Goal: Find contact information: Find contact information

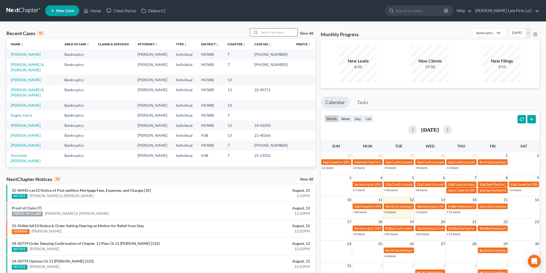
click at [284, 31] on input "search" at bounding box center [278, 32] width 38 height 8
type input "r"
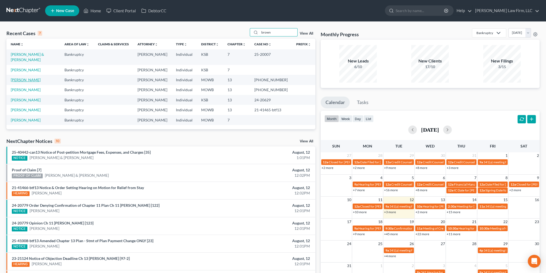
type input "brown"
click at [22, 78] on link "[PERSON_NAME]" at bounding box center [26, 80] width 30 height 5
select select "6"
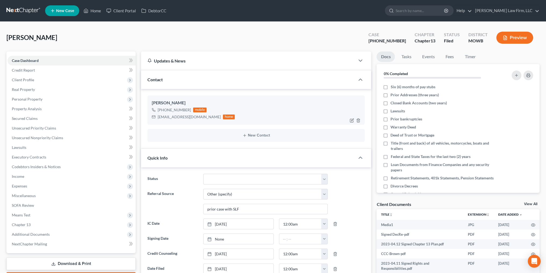
scroll to position [3462, 0]
drag, startPoint x: 201, startPoint y: 118, endPoint x: 158, endPoint y: 120, distance: 43.0
click at [158, 120] on div "[PERSON_NAME] [PHONE_NUMBER] mobile [EMAIL_ADDRESS][DOMAIN_NAME] home" at bounding box center [255, 110] width 217 height 29
copy div "[EMAIL_ADDRESS][DOMAIN_NAME]"
click at [95, 10] on link "Home" at bounding box center [92, 11] width 23 height 10
